Goal: Information Seeking & Learning: Learn about a topic

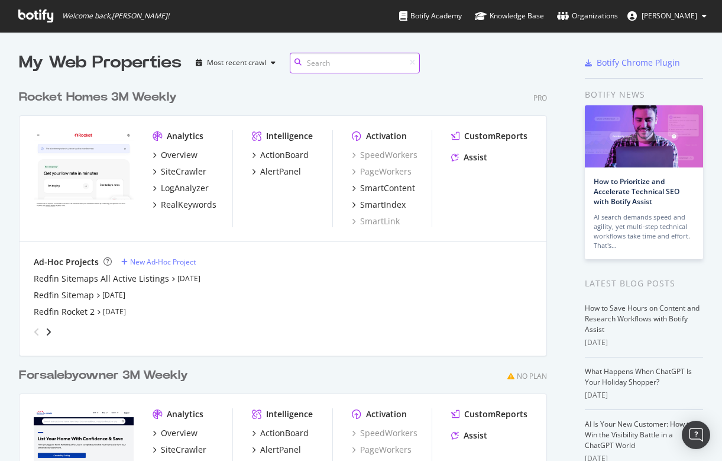
scroll to position [535, 538]
click at [67, 276] on div "Redfin Sitemaps All Active Listings" at bounding box center [101, 279] width 135 height 12
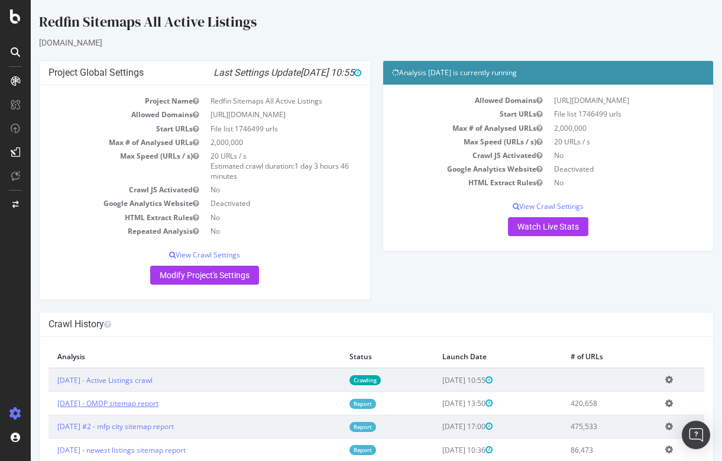
click at [125, 399] on link "[DATE] - OMDP sitemap report" at bounding box center [107, 403] width 101 height 10
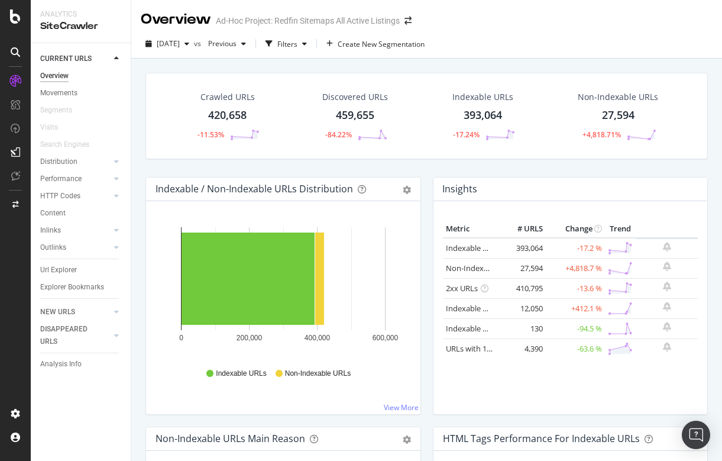
click at [613, 116] on div "27,594" at bounding box center [618, 115] width 33 height 15
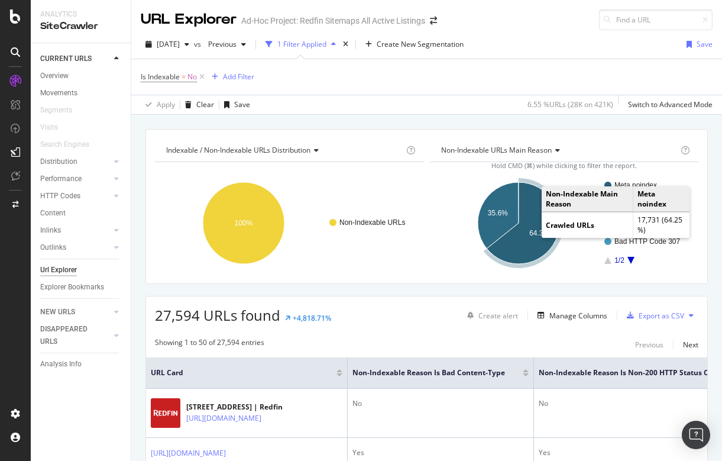
click at [535, 230] on text "64.3%" at bounding box center [539, 233] width 20 height 8
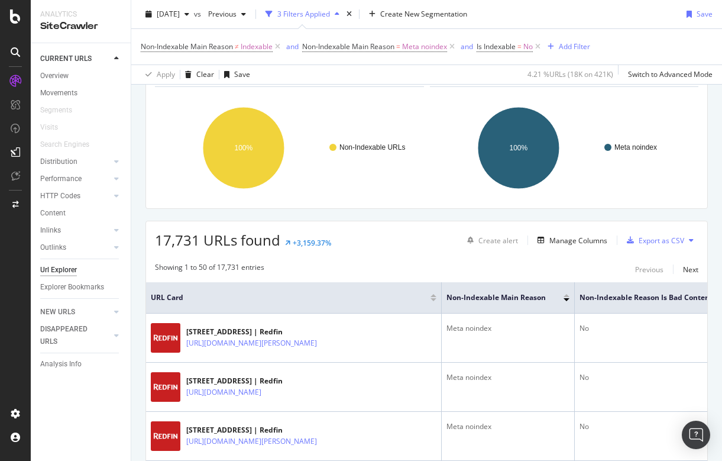
scroll to position [76, 0]
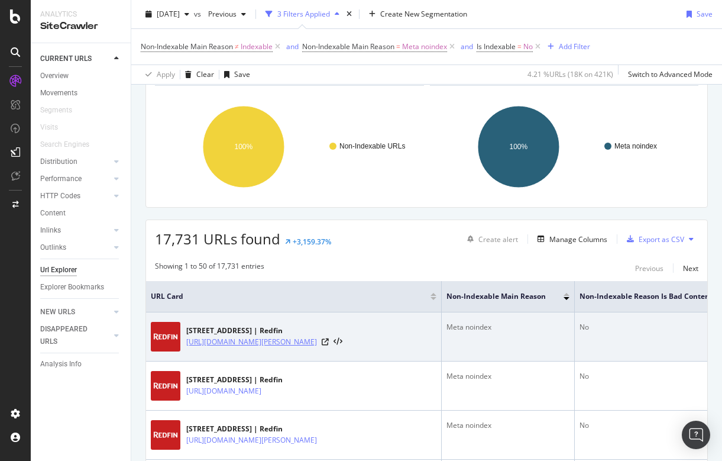
drag, startPoint x: 185, startPoint y: 337, endPoint x: 243, endPoint y: 353, distance: 60.7
click at [243, 351] on div "[STREET_ADDRESS] | Redfin [URL][DOMAIN_NAME][PERSON_NAME]" at bounding box center [294, 337] width 286 height 30
copy link "[URL][DOMAIN_NAME][PERSON_NAME]"
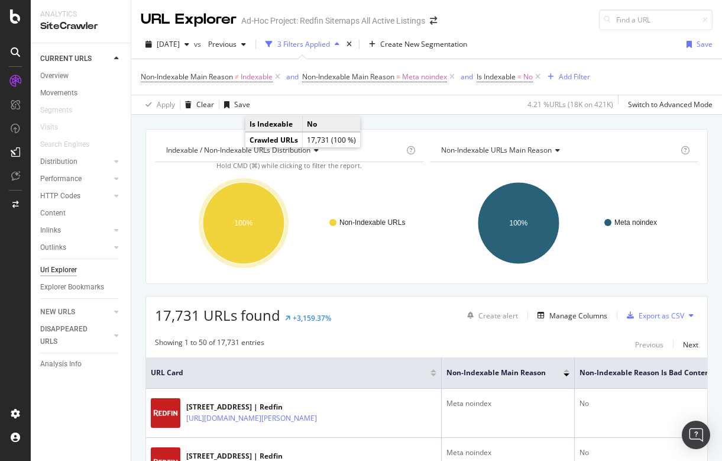
scroll to position [0, 0]
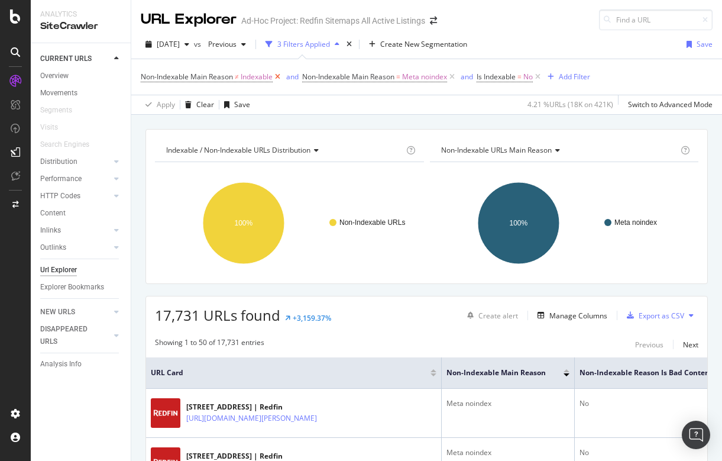
click at [282, 76] on icon at bounding box center [278, 77] width 10 height 12
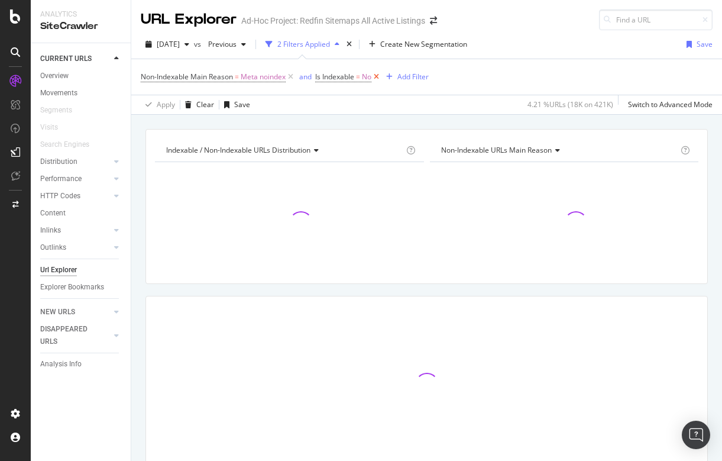
click at [380, 76] on icon at bounding box center [376, 77] width 10 height 12
click at [290, 74] on icon at bounding box center [291, 77] width 10 height 12
